Goal: Task Accomplishment & Management: Complete application form

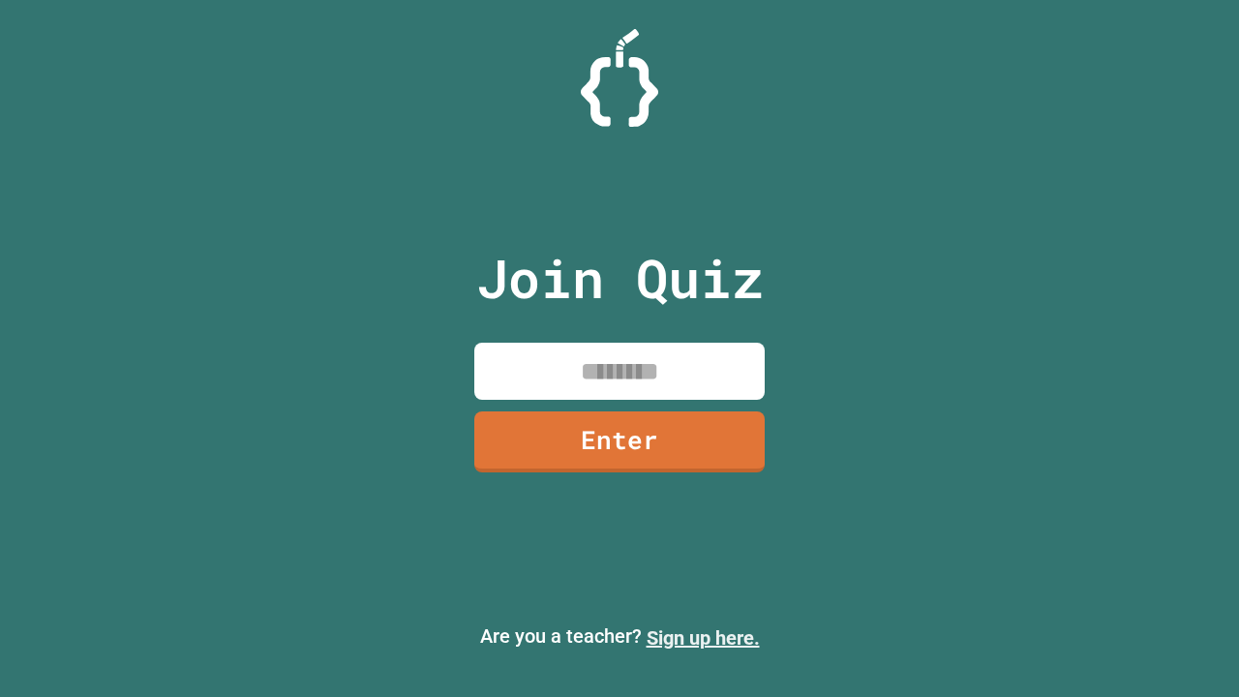
click at [703, 638] on link "Sign up here." at bounding box center [702, 637] width 113 height 23
